Goal: Information Seeking & Learning: Learn about a topic

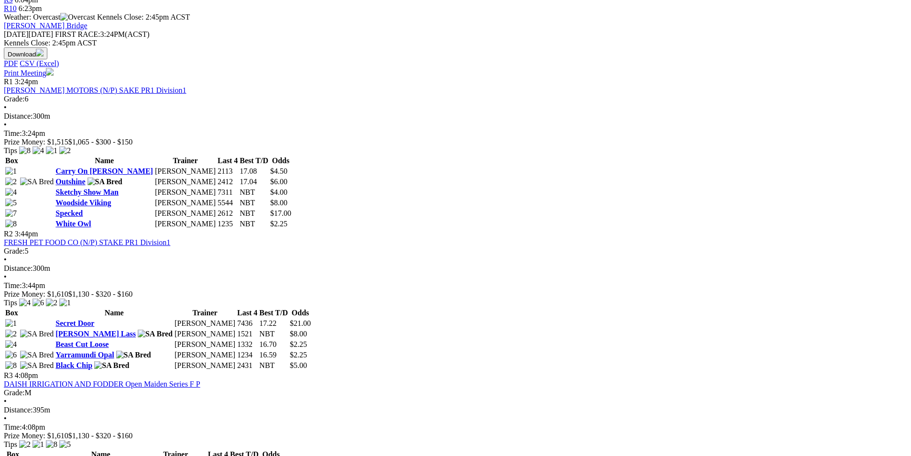
scroll to position [526, 0]
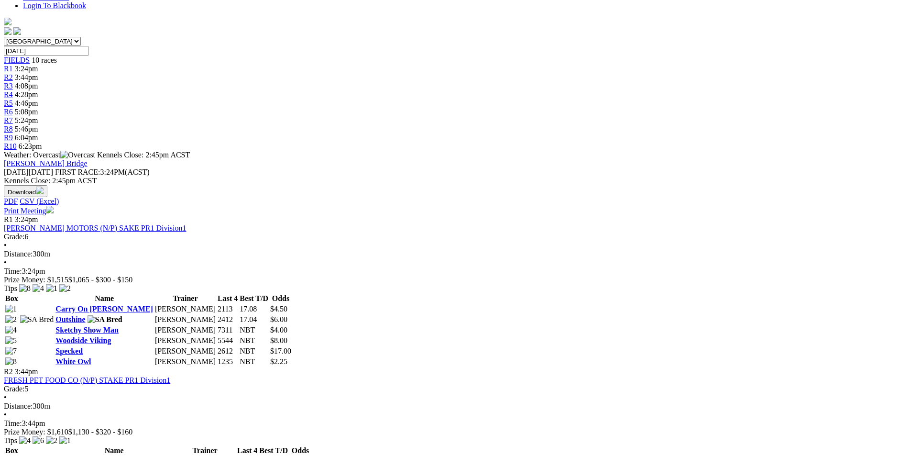
scroll to position [526, 0]
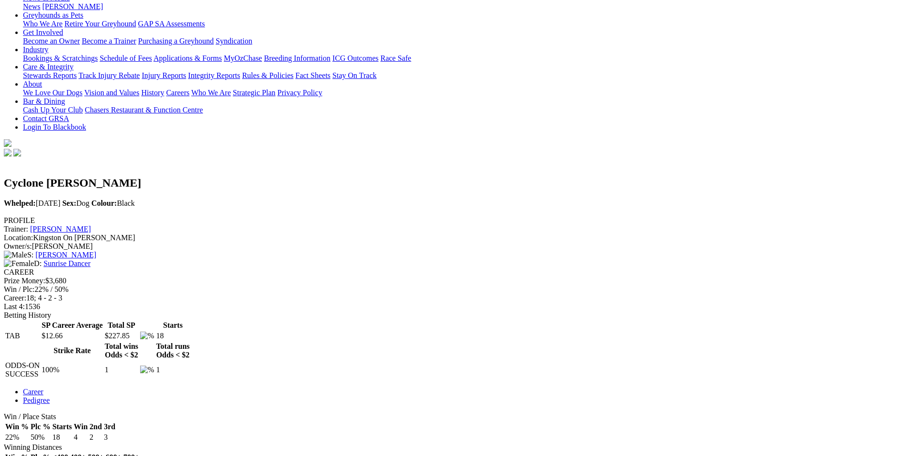
scroll to position [335, 0]
